Goal: Task Accomplishment & Management: Use online tool/utility

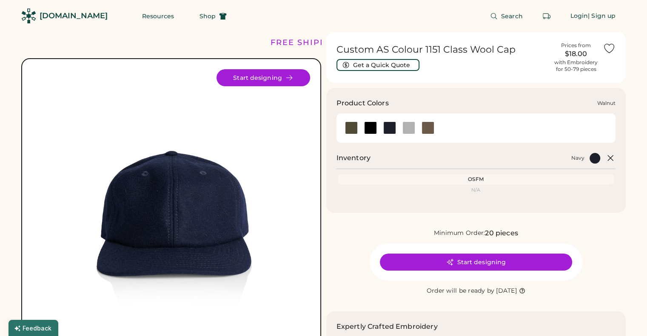
click at [427, 126] on div at bounding box center [428, 128] width 13 height 13
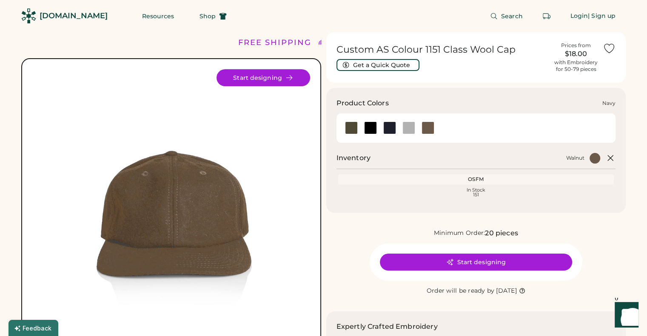
click at [391, 126] on div at bounding box center [389, 128] width 13 height 13
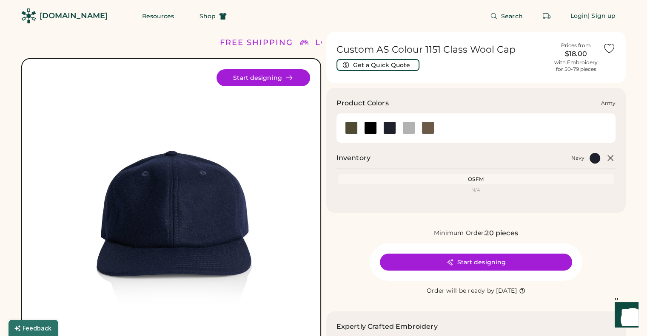
click at [350, 125] on div at bounding box center [351, 128] width 13 height 13
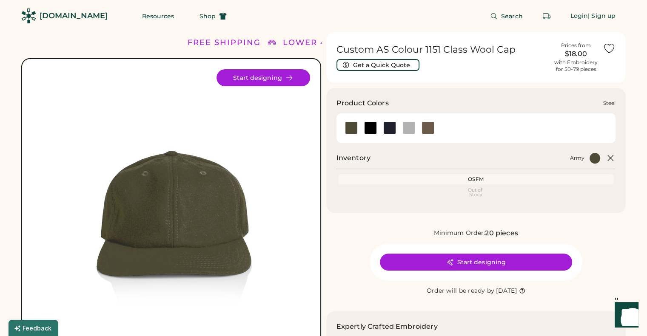
click at [410, 127] on div at bounding box center [408, 128] width 13 height 13
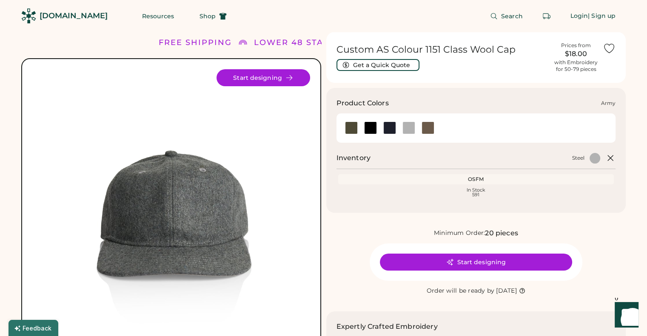
click at [349, 129] on div at bounding box center [351, 128] width 13 height 13
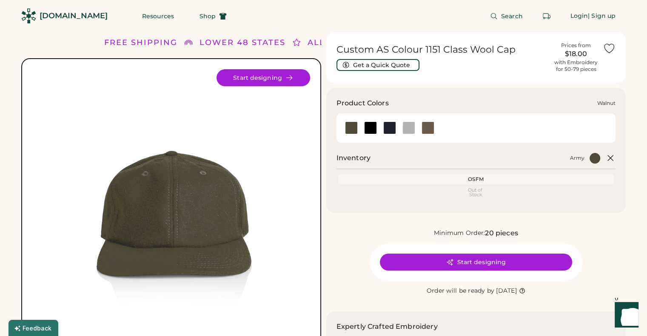
click at [427, 127] on div at bounding box center [428, 128] width 13 height 13
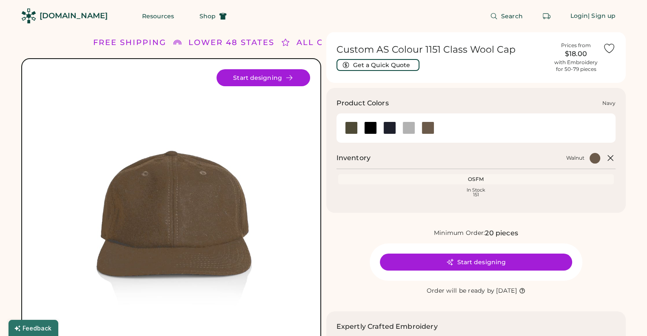
click at [392, 127] on div at bounding box center [389, 128] width 13 height 13
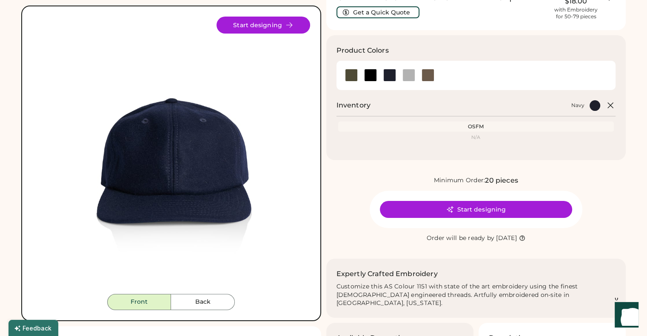
scroll to position [51, 0]
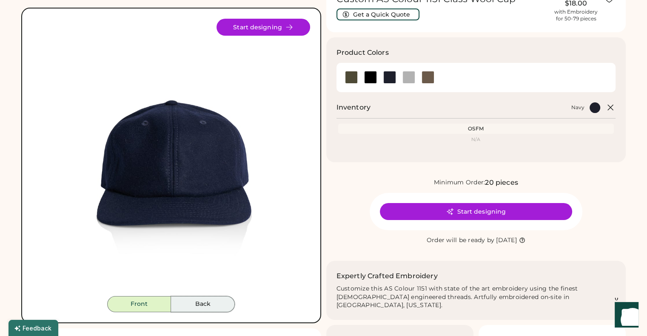
click at [189, 307] on button "Back" at bounding box center [203, 304] width 64 height 16
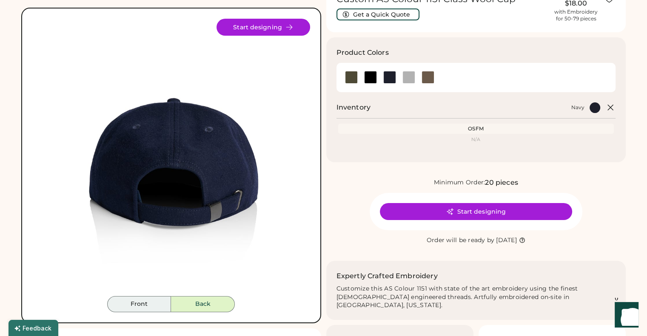
click at [141, 305] on button "Front" at bounding box center [139, 304] width 64 height 16
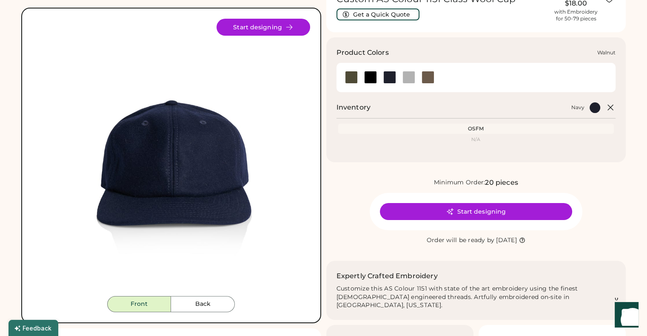
click at [427, 81] on div at bounding box center [428, 77] width 13 height 13
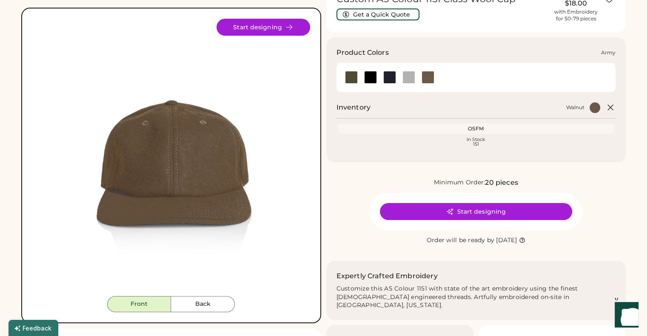
click at [350, 80] on div at bounding box center [351, 77] width 13 height 13
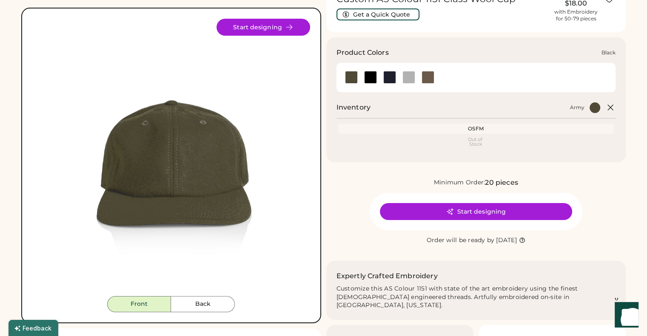
click at [369, 77] on div at bounding box center [370, 77] width 13 height 13
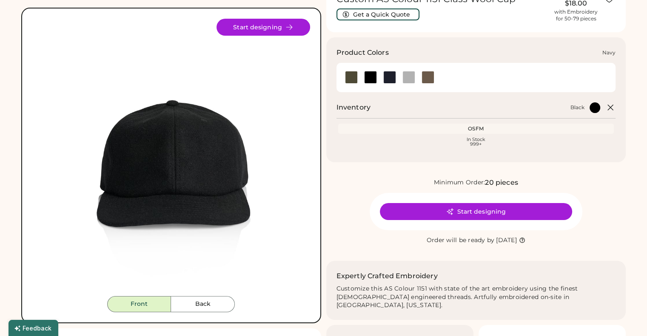
click at [395, 76] on div at bounding box center [389, 77] width 13 height 13
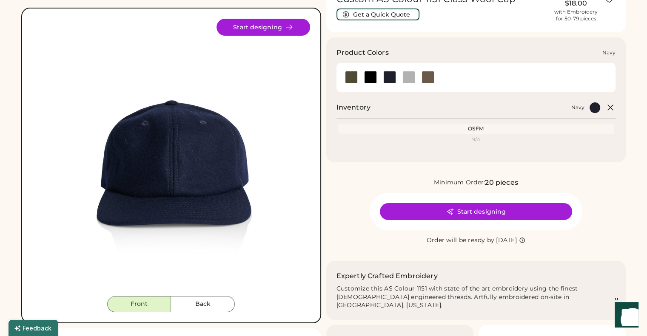
click at [390, 75] on div at bounding box center [389, 77] width 13 height 13
click at [364, 74] on div at bounding box center [370, 77] width 13 height 13
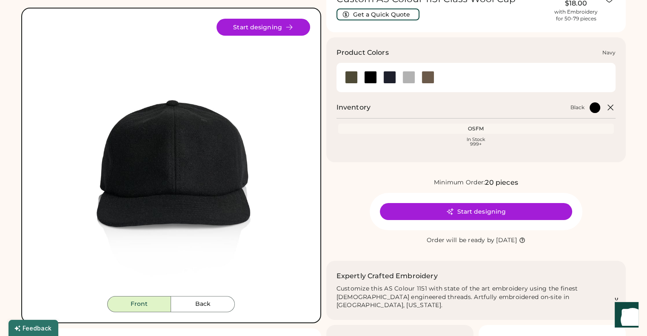
click at [391, 76] on div at bounding box center [389, 77] width 13 height 13
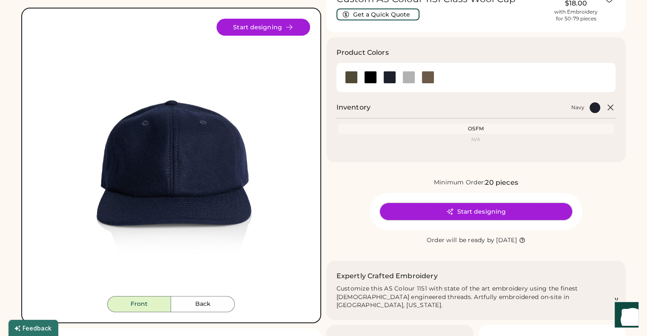
click at [479, 209] on button "Start designing" at bounding box center [476, 211] width 192 height 17
